Goal: Browse casually

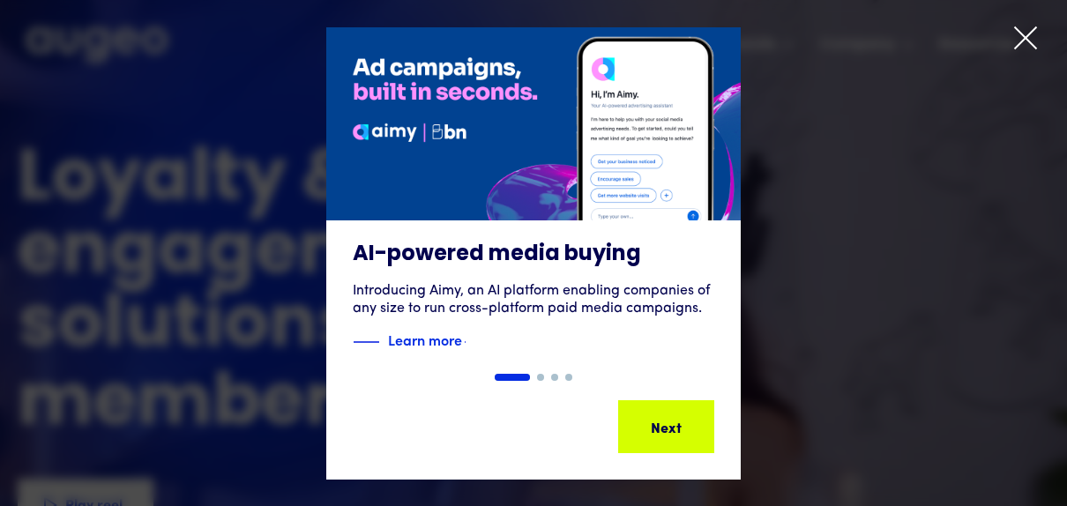
click at [1021, 37] on icon at bounding box center [1025, 38] width 26 height 26
